Goal: Navigation & Orientation: Find specific page/section

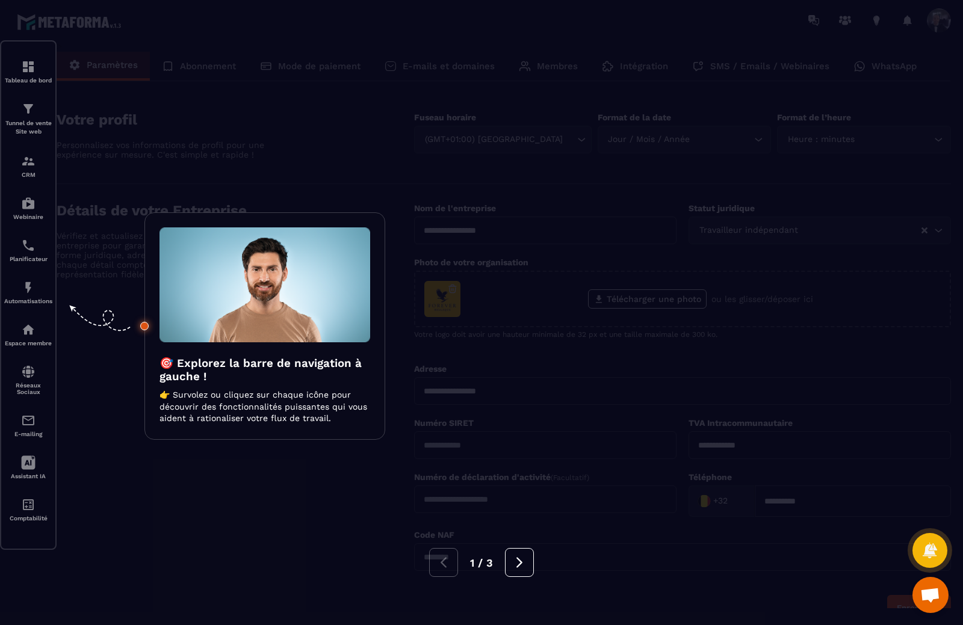
click at [36, 290] on div at bounding box center [481, 312] width 963 height 625
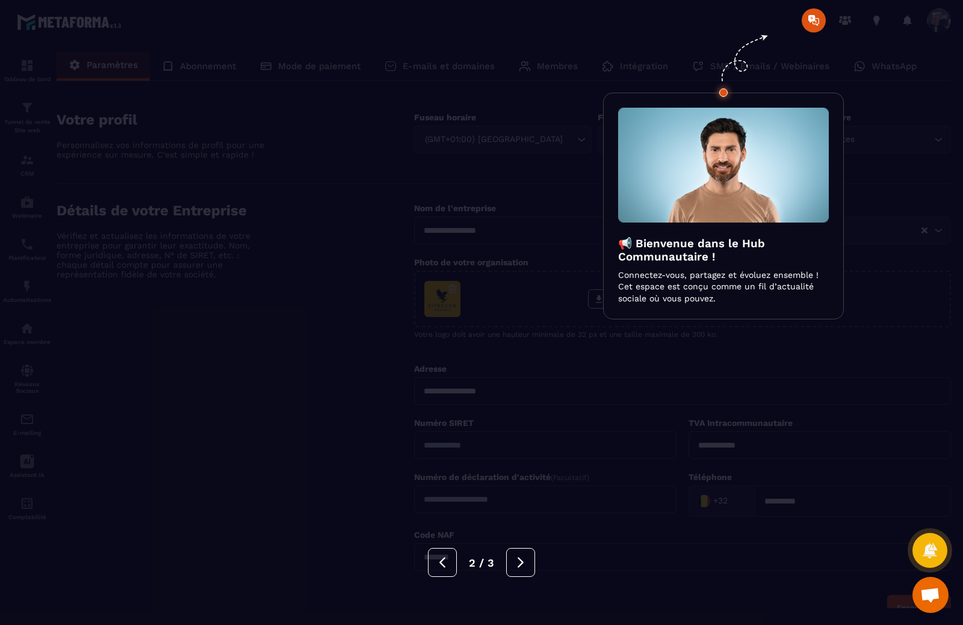
click at [30, 291] on div at bounding box center [481, 312] width 963 height 625
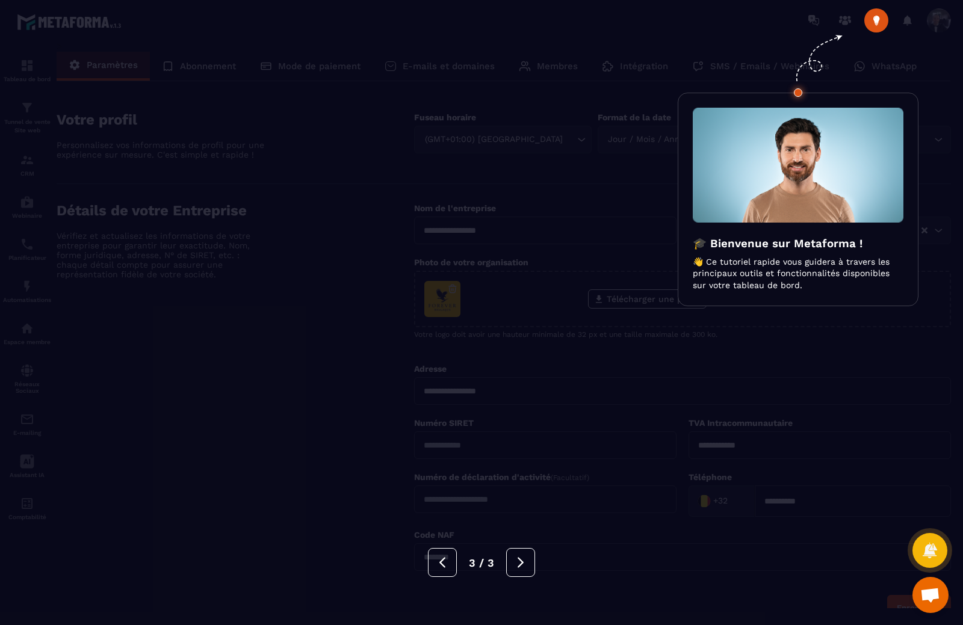
click at [30, 291] on div at bounding box center [481, 312] width 963 height 625
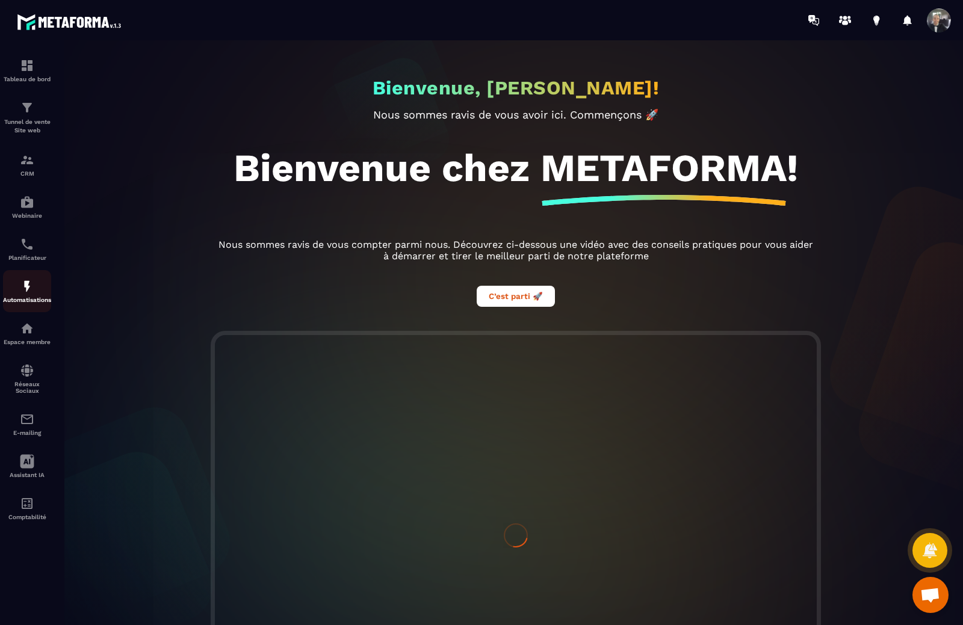
click at [27, 288] on img at bounding box center [27, 286] width 14 height 14
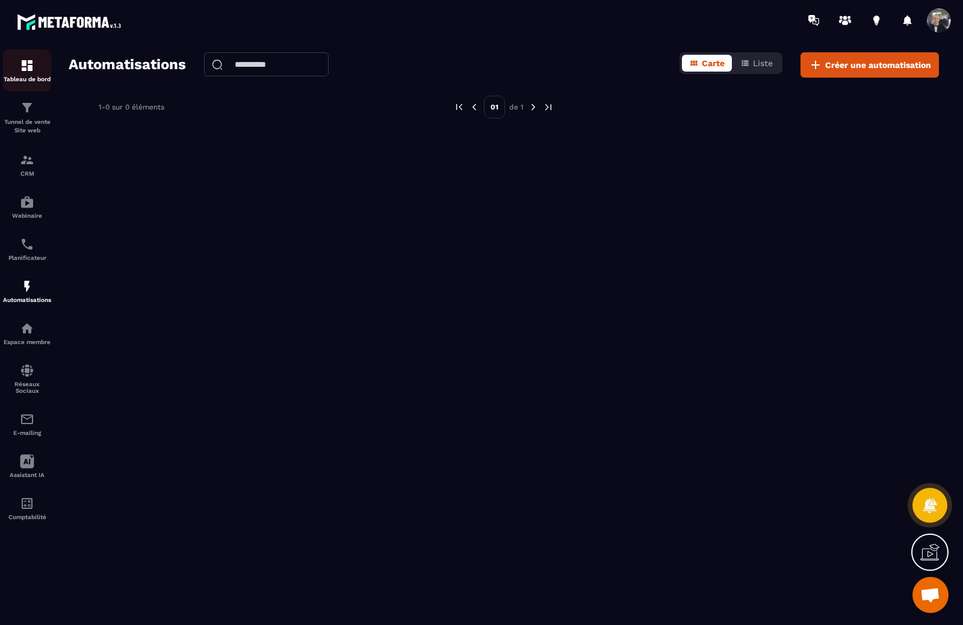
click at [22, 69] on img at bounding box center [27, 65] width 14 height 14
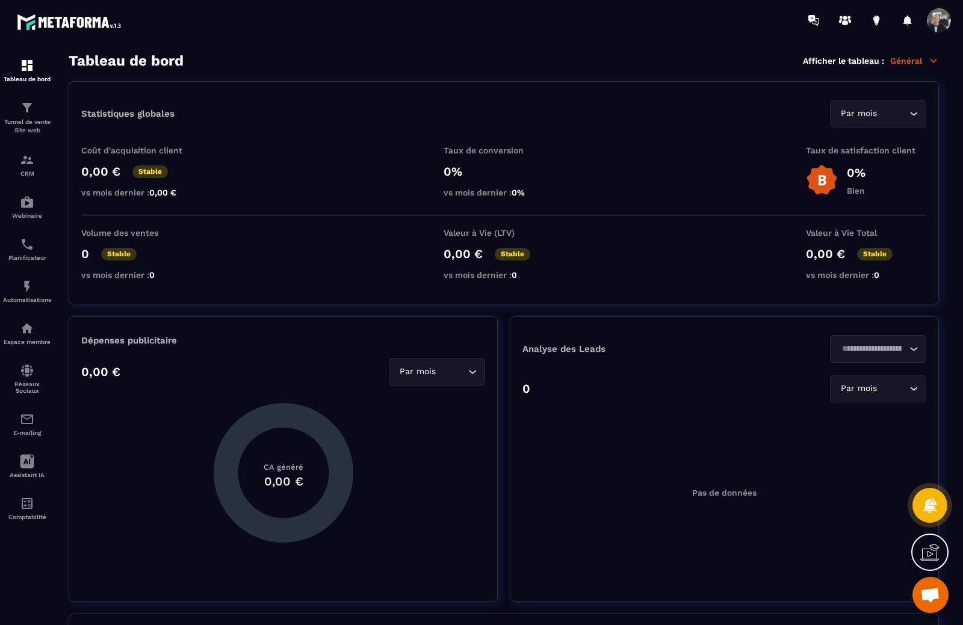
click at [934, 12] on span at bounding box center [939, 20] width 24 height 24
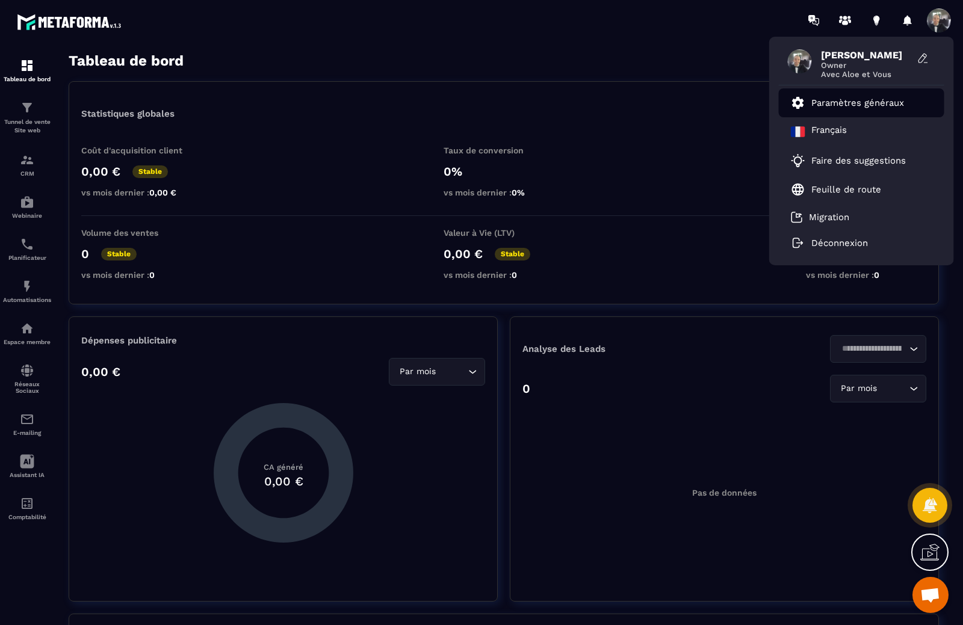
click at [820, 102] on p "Paramètres généraux" at bounding box center [857, 103] width 93 height 11
